Goal: Task Accomplishment & Management: Manage account settings

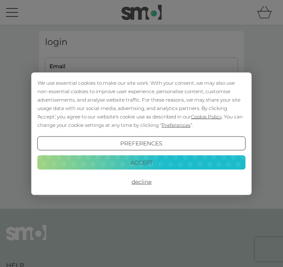
click at [151, 163] on button "Accept" at bounding box center [141, 162] width 208 height 14
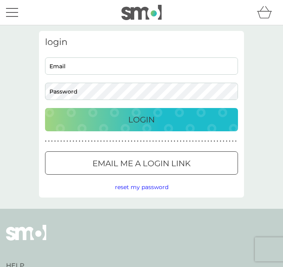
click at [77, 64] on input "Email" at bounding box center [141, 65] width 193 height 17
type input "cetow@btinternet.com"
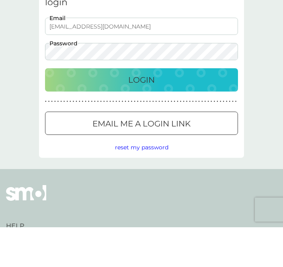
click at [150, 113] on p "Login" at bounding box center [141, 119] width 26 height 13
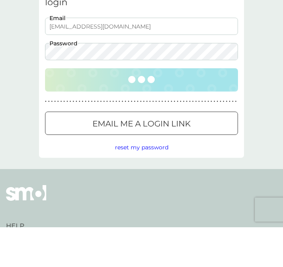
scroll to position [40, 0]
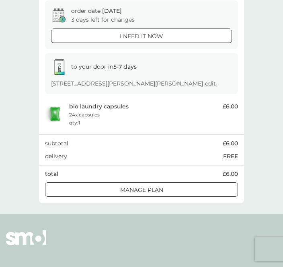
scroll to position [73, 0]
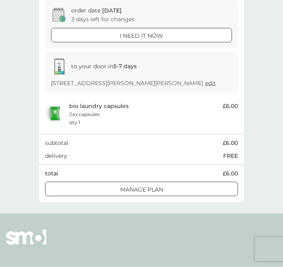
click at [153, 189] on div at bounding box center [141, 189] width 29 height 8
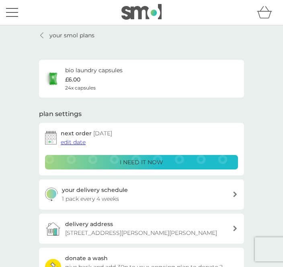
click at [85, 142] on span "edit date" at bounding box center [73, 141] width 25 height 7
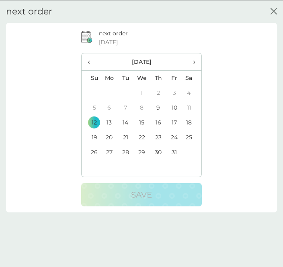
click at [201, 63] on th "›" at bounding box center [191, 61] width 19 height 17
click at [144, 122] on td "12" at bounding box center [141, 122] width 17 height 15
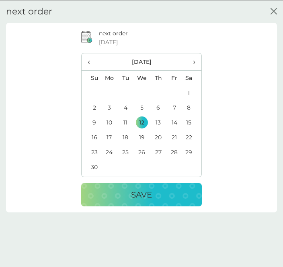
click at [148, 192] on p "Save" at bounding box center [141, 194] width 21 height 13
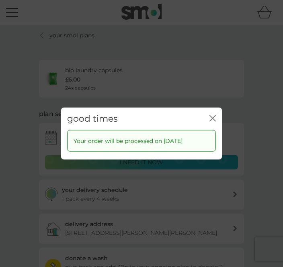
click at [214, 121] on icon "close" at bounding box center [212, 118] width 6 height 6
